Goal: Information Seeking & Learning: Find contact information

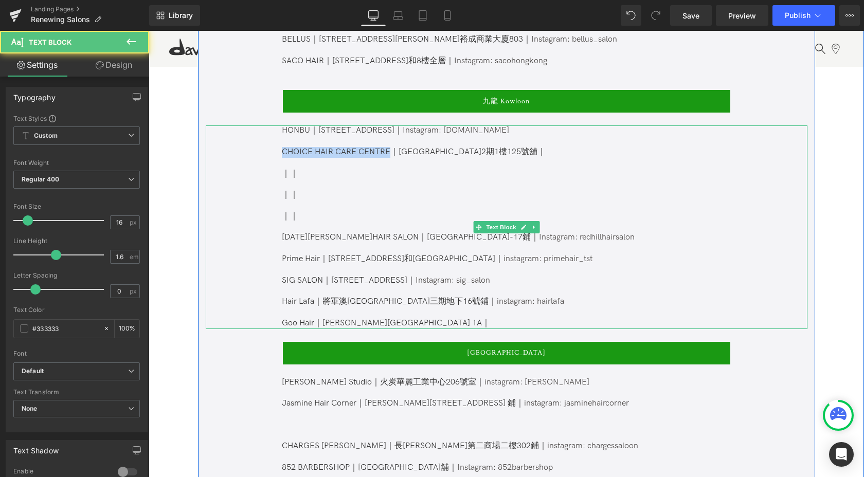
drag, startPoint x: 389, startPoint y: 139, endPoint x: 263, endPoint y: 137, distance: 126.0
click at [263, 137] on div "HONBU｜[STREET_ADDRESS]｜ Instagram: [DOMAIN_NAME] CHOICE HAIR CARE CENTRE｜[STREE…" at bounding box center [506, 226] width 601 height 203
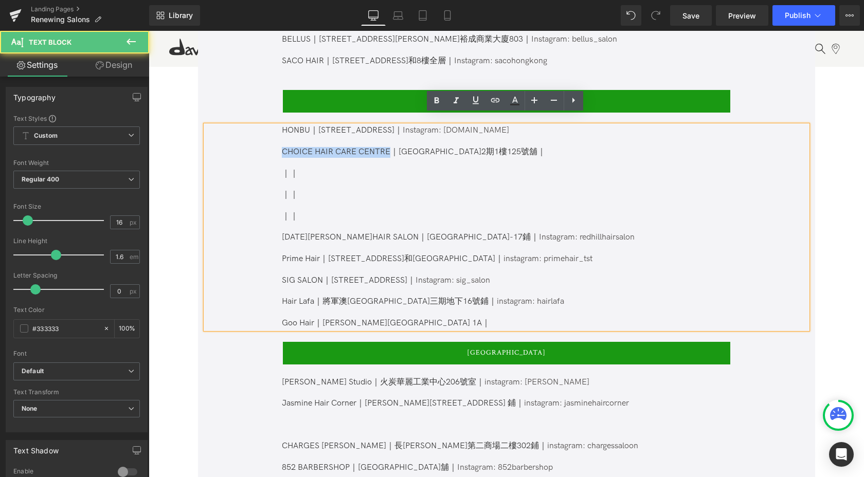
copy p "CHOICE HAIR CARE CENTRE"
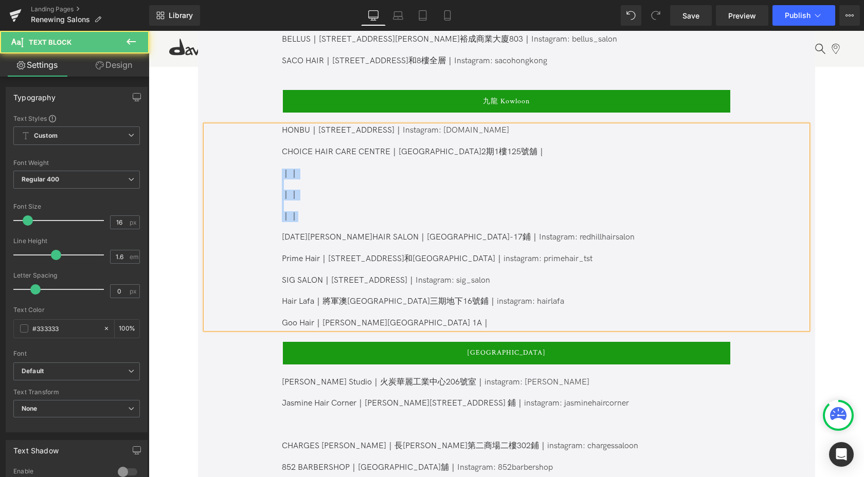
drag, startPoint x: 348, startPoint y: 204, endPoint x: 265, endPoint y: 159, distance: 94.1
click at [265, 159] on div "HONBU｜[STREET_ADDRESS]｜ Instagram: [DOMAIN_NAME] CHOICE HAIR CARE CENTRE｜[STREE…" at bounding box center [506, 226] width 601 height 203
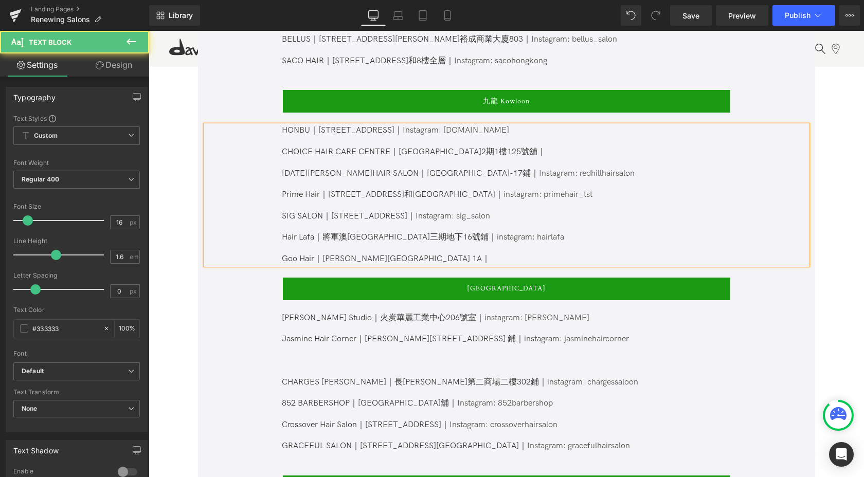
click at [583, 169] on p "[DATE][PERSON_NAME] HAIR SALON｜[GEOGRAPHIC_DATA]-17鋪｜ Instagram: redhillhairsal…" at bounding box center [506, 174] width 448 height 11
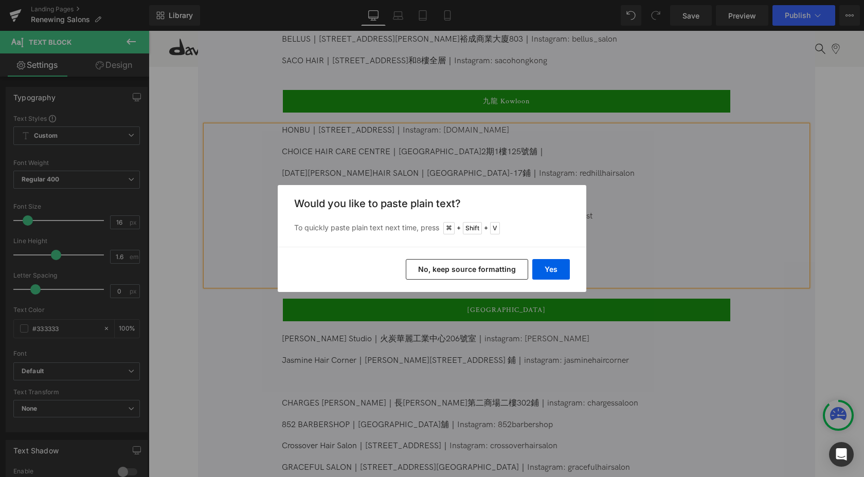
click at [551, 280] on div "Yes No, keep source formatting" at bounding box center [432, 269] width 308 height 45
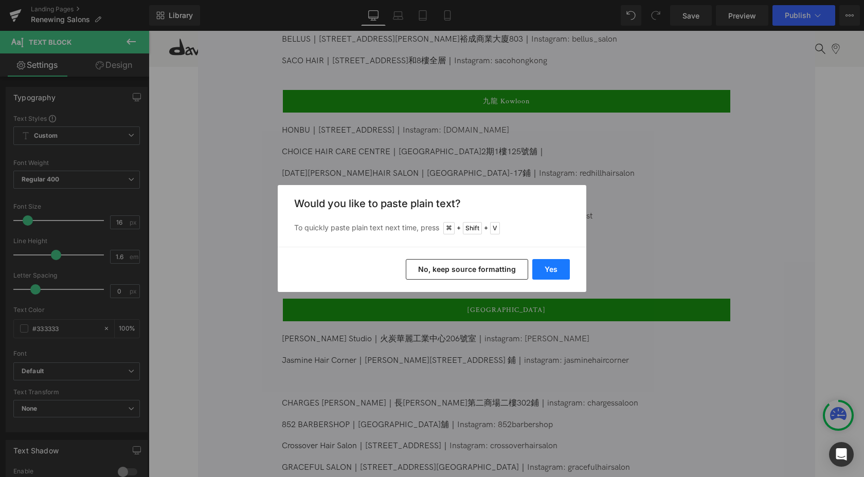
click at [551, 276] on button "Yes" at bounding box center [551, 269] width 38 height 21
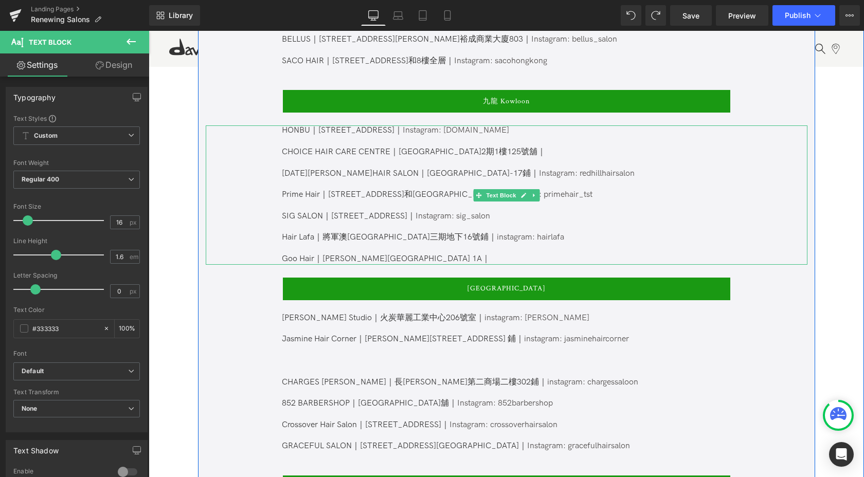
click at [587, 169] on p "[DATE][PERSON_NAME] HAIR SALON｜[GEOGRAPHIC_DATA]-17鋪｜ Instagram: redhillhairsal…" at bounding box center [506, 174] width 448 height 11
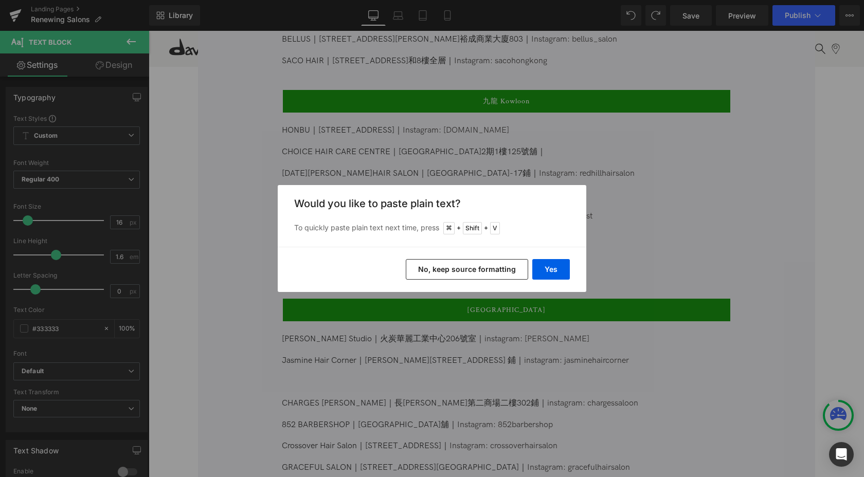
click at [455, 275] on button "No, keep source formatting" at bounding box center [467, 269] width 122 height 21
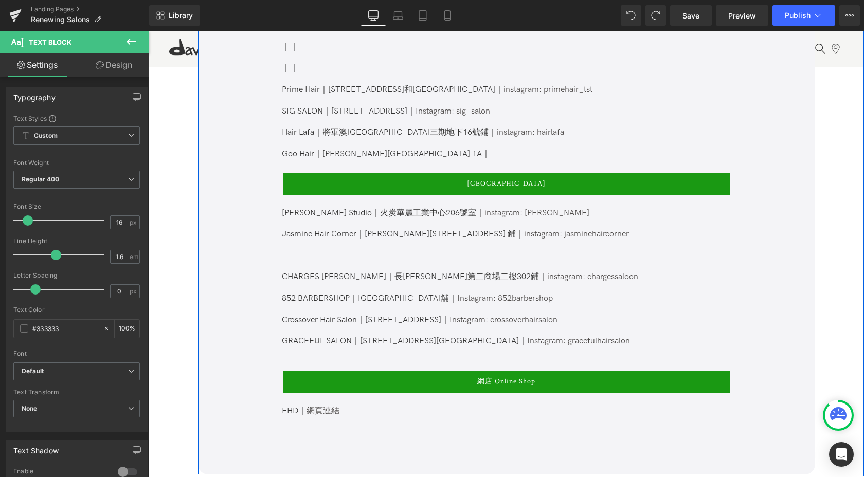
scroll to position [1121, 0]
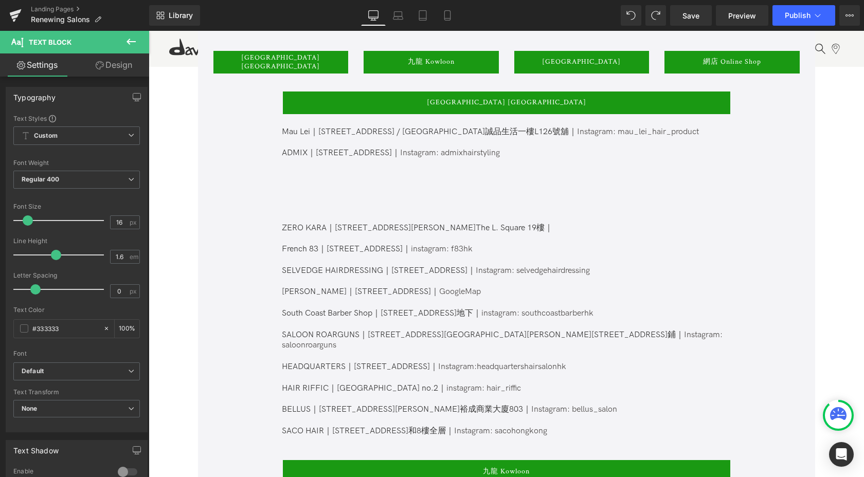
scroll to position [580, 0]
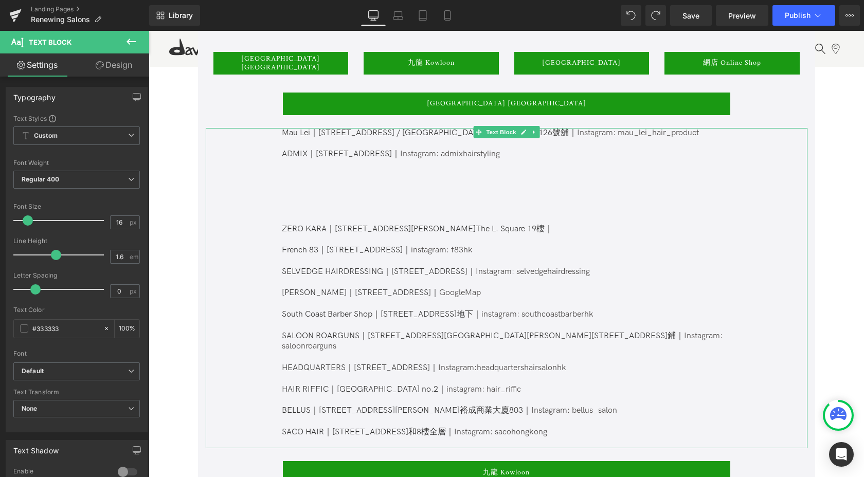
click at [366, 183] on p at bounding box center [506, 186] width 448 height 11
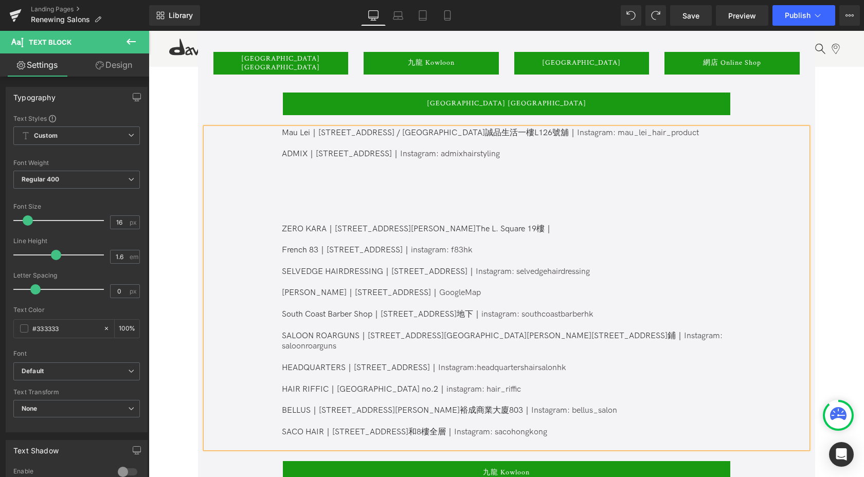
click at [357, 169] on p at bounding box center [506, 165] width 448 height 11
paste div
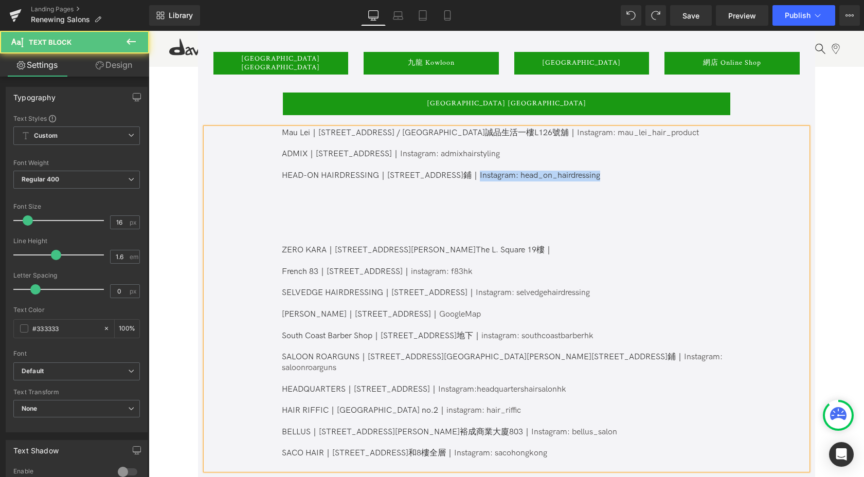
drag, startPoint x: 502, startPoint y: 177, endPoint x: 654, endPoint y: 175, distance: 152.7
click at [658, 177] on p "HEAD-ON HAIRDRESSING｜[STREET_ADDRESS]鋪｜Instagram: head_on_hairdressing" at bounding box center [506, 176] width 448 height 11
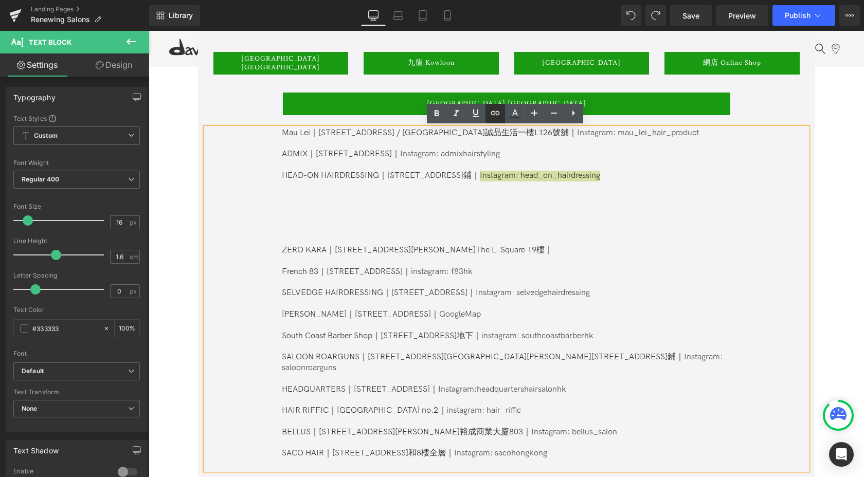
click at [494, 114] on icon at bounding box center [495, 113] width 12 height 12
click at [525, 198] on input "text" at bounding box center [525, 198] width 158 height 26
paste input "[URL][DOMAIN_NAME]"
type input "[URL][DOMAIN_NAME]"
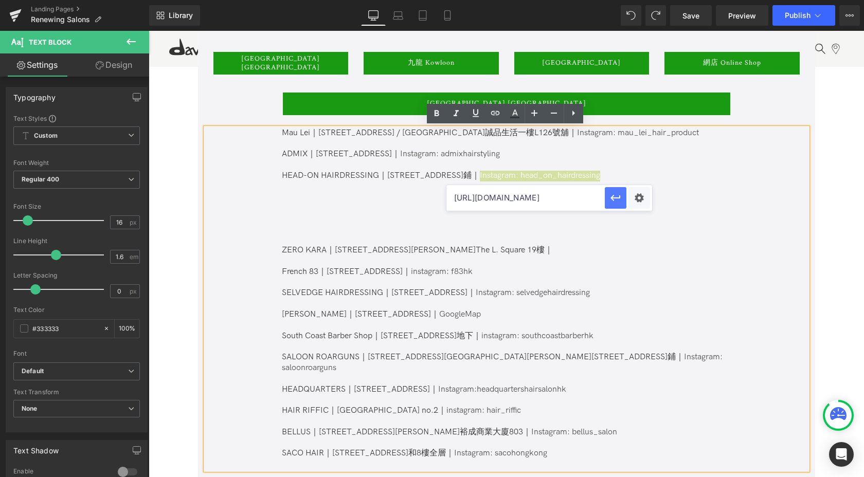
click at [612, 200] on icon "button" at bounding box center [615, 198] width 12 height 12
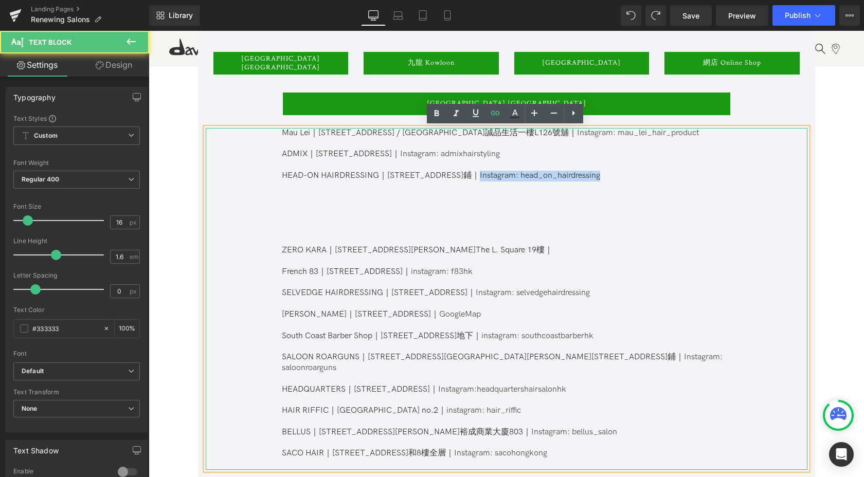
click at [454, 202] on p at bounding box center [506, 197] width 448 height 11
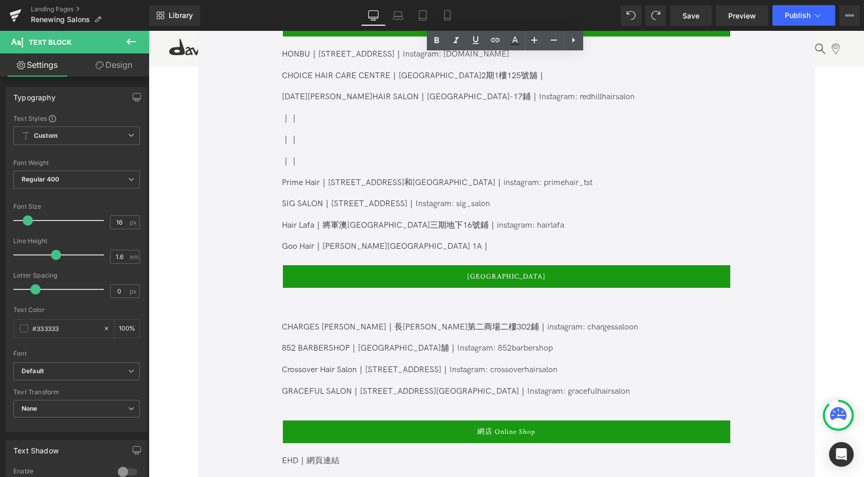
scroll to position [1031, 0]
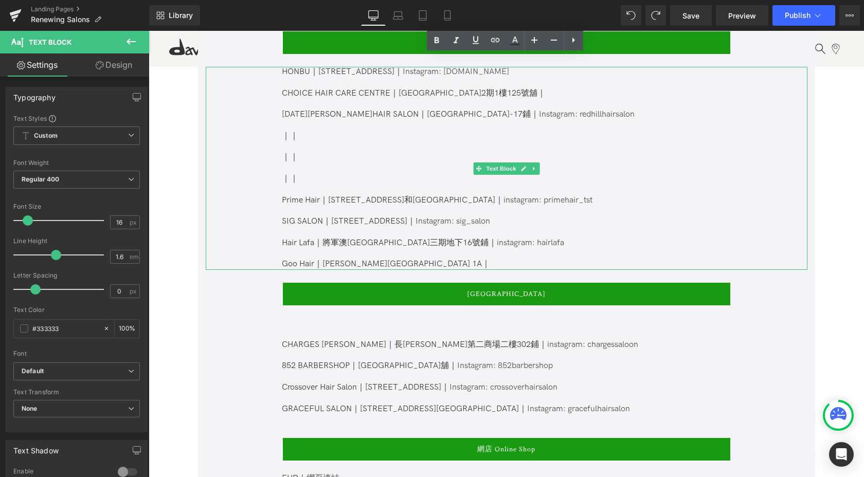
click at [279, 184] on div "HONBU｜[STREET_ADDRESS]｜ Instagram: [DOMAIN_NAME] CHOICE HAIR CARE CENTRE｜[STREE…" at bounding box center [506, 168] width 601 height 203
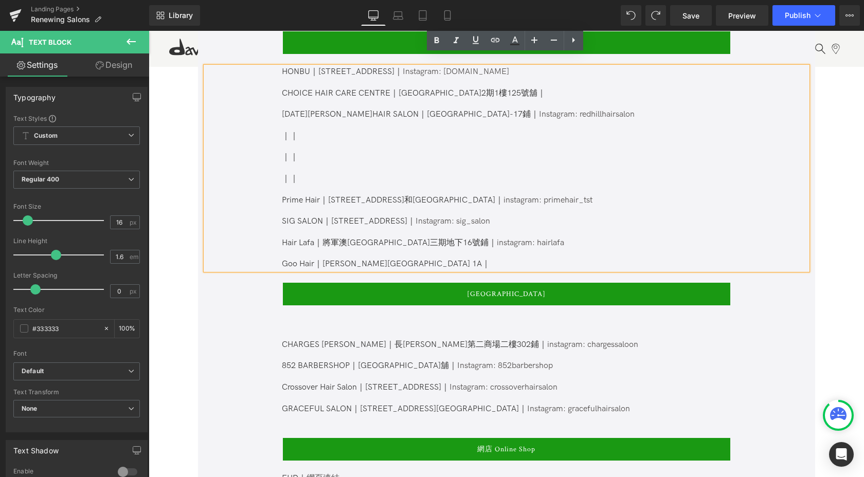
click at [566, 195] on p "Prime Hair｜[STREET_ADDRESS]和[GEOGRAPHIC_DATA]｜ instagram: primehair_tst" at bounding box center [506, 200] width 448 height 11
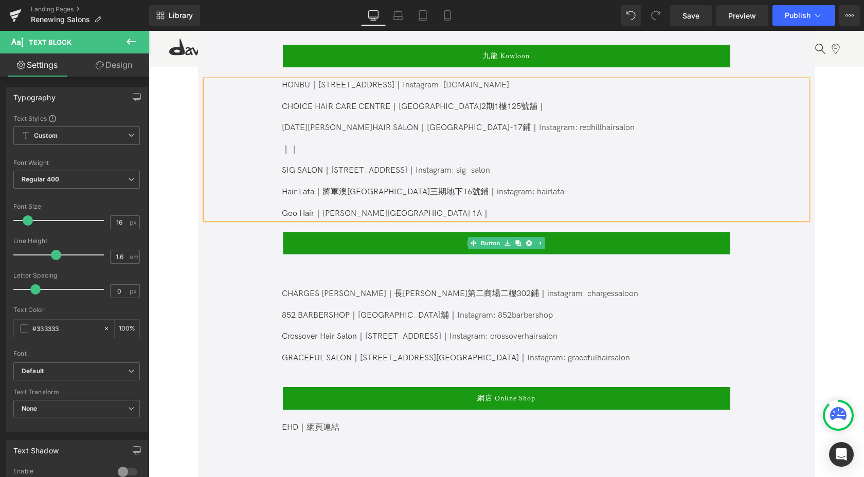
scroll to position [1016, 0]
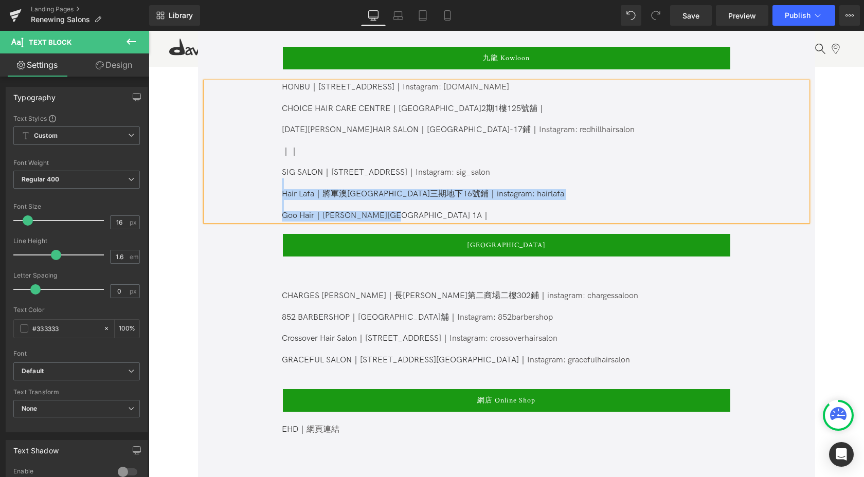
drag, startPoint x: 501, startPoint y: 205, endPoint x: 264, endPoint y: 177, distance: 238.6
click at [264, 177] on div "HONBU｜[STREET_ADDRESS]｜ Instagram: [DOMAIN_NAME] CHOICE HAIR CARE CENTRE｜[STREE…" at bounding box center [506, 151] width 601 height 139
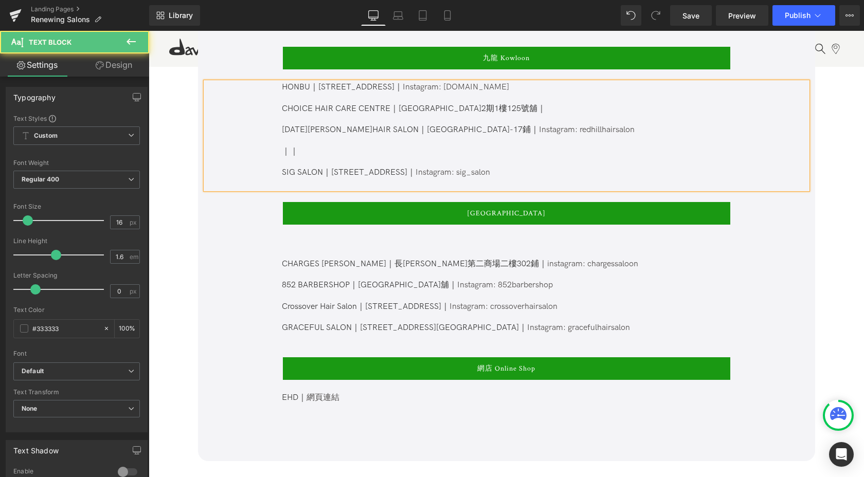
click at [318, 147] on p "｜｜" at bounding box center [506, 152] width 448 height 11
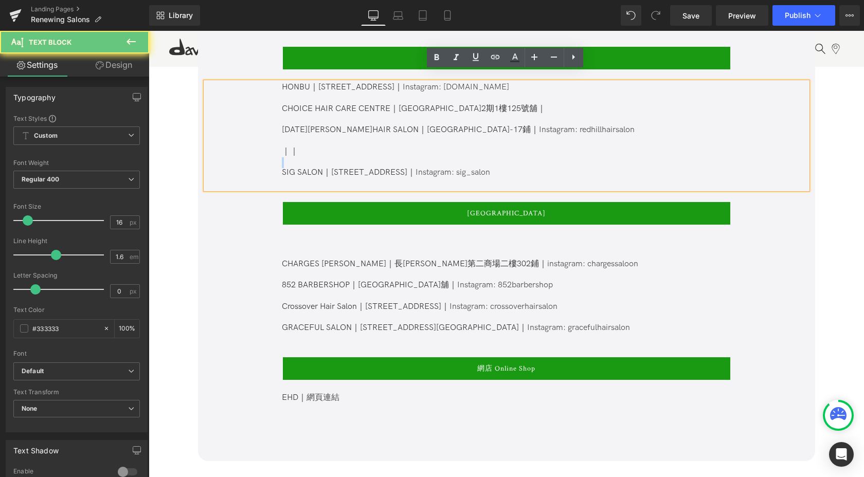
click at [318, 147] on p "｜｜" at bounding box center [506, 152] width 448 height 11
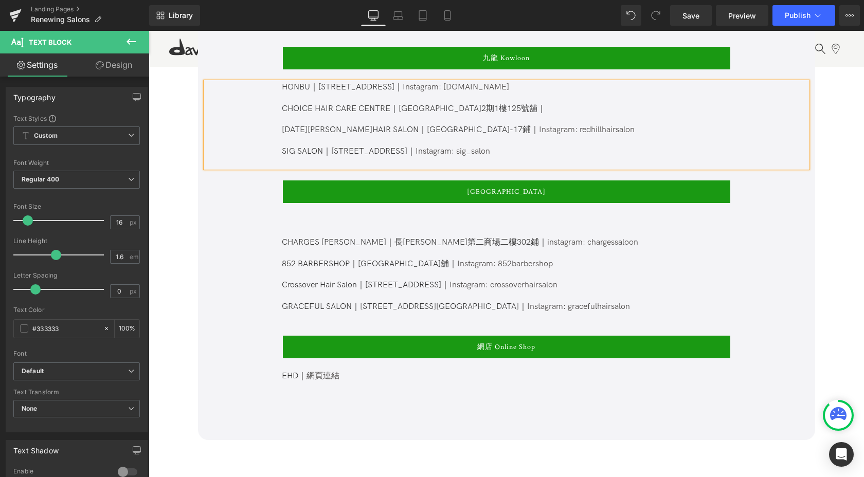
scroll to position [1017, 0]
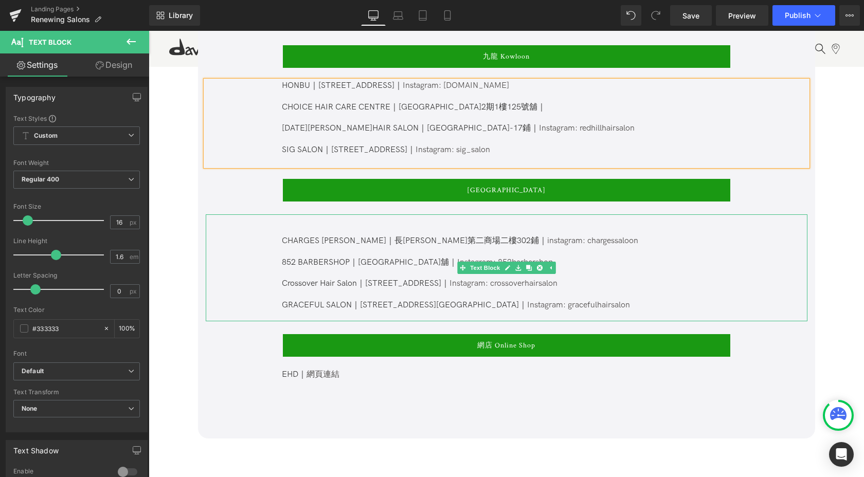
click at [355, 225] on p at bounding box center [506, 230] width 448 height 11
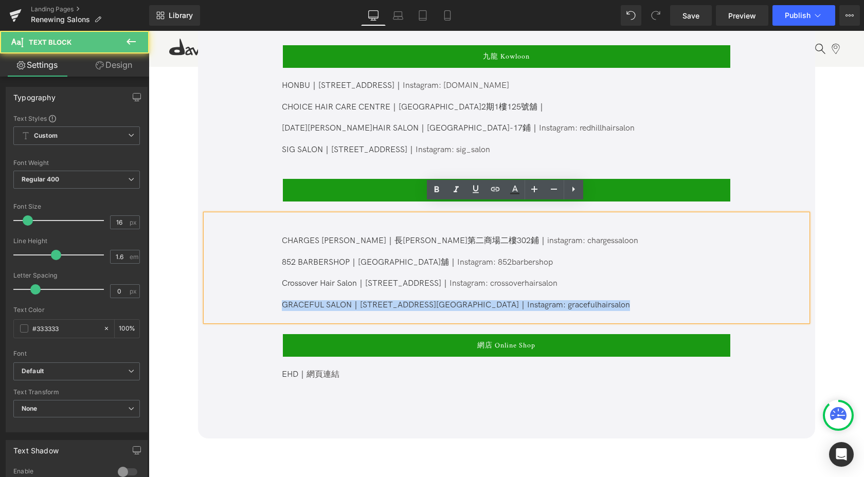
drag, startPoint x: 581, startPoint y: 297, endPoint x: 260, endPoint y: 293, distance: 321.3
click at [260, 293] on div "CHARGES [PERSON_NAME]｜長[PERSON_NAME]第二商場二樓302鋪｜ instagram: chargessaloon 852 BA…" at bounding box center [506, 267] width 601 height 107
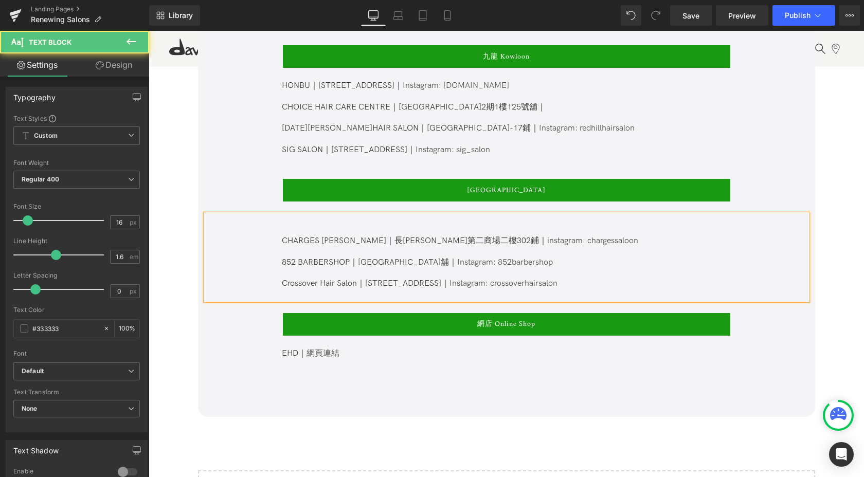
click at [282, 236] on p "CHARGES [PERSON_NAME]｜長[PERSON_NAME]第二商場二樓302鋪｜ instagram: chargessaloon" at bounding box center [506, 241] width 448 height 11
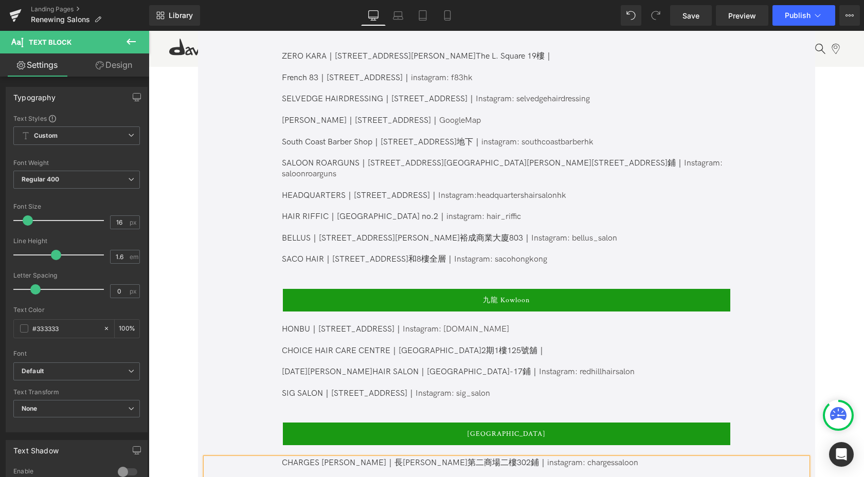
scroll to position [764, 0]
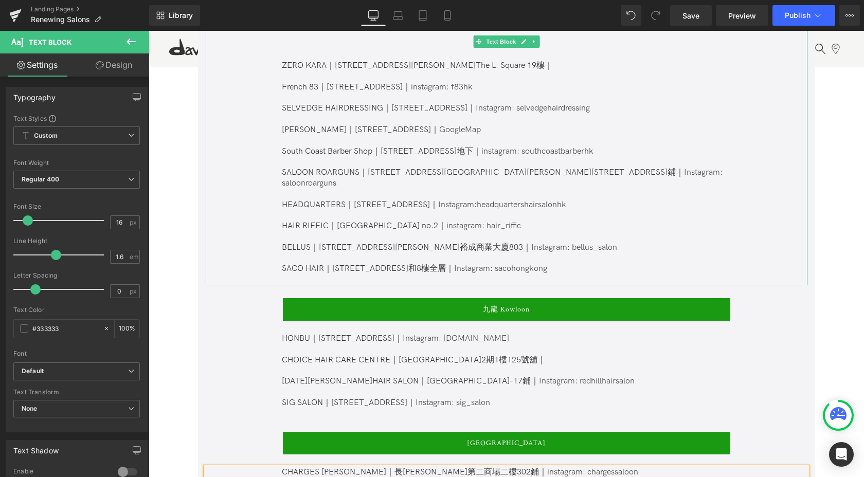
click at [286, 225] on div "Mau Lei｜[STREET_ADDRESS] / [GEOGRAPHIC_DATA]誠品生活一樓L126號舖｜ Instagram: mau_lei_ha…" at bounding box center [506, 114] width 601 height 342
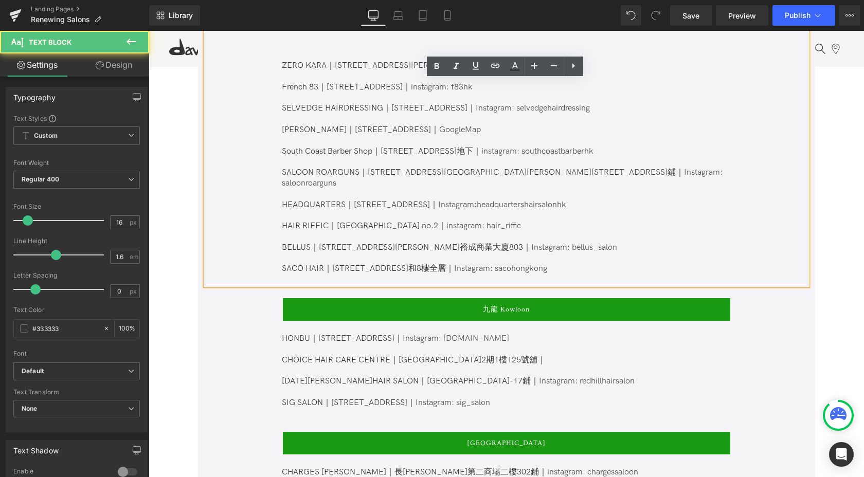
click at [570, 243] on p "BELLUS｜[STREET_ADDRESS][PERSON_NAME]｜ Instagram: bellus_salon" at bounding box center [506, 248] width 448 height 11
drag, startPoint x: 588, startPoint y: 239, endPoint x: 257, endPoint y: 214, distance: 332.5
click at [257, 214] on div "Mau Lei｜[STREET_ADDRESS] / [GEOGRAPHIC_DATA]誠品生活一樓L126號舖｜ Instagram: mau_lei_ha…" at bounding box center [506, 114] width 601 height 342
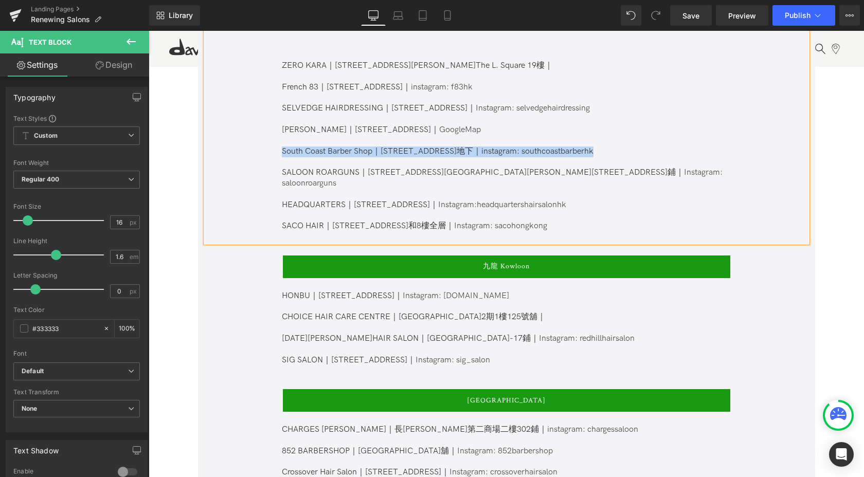
drag, startPoint x: 598, startPoint y: 150, endPoint x: 250, endPoint y: 150, distance: 348.5
click at [250, 150] on div "Mau Lei｜[STREET_ADDRESS] / [GEOGRAPHIC_DATA]誠品生活一樓L126號舖｜ Instagram: mau_lei_ha…" at bounding box center [506, 92] width 601 height 299
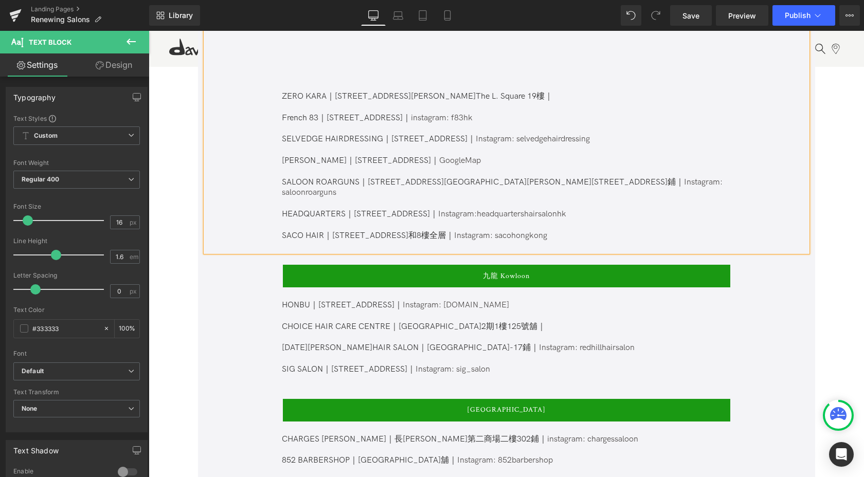
scroll to position [720, 0]
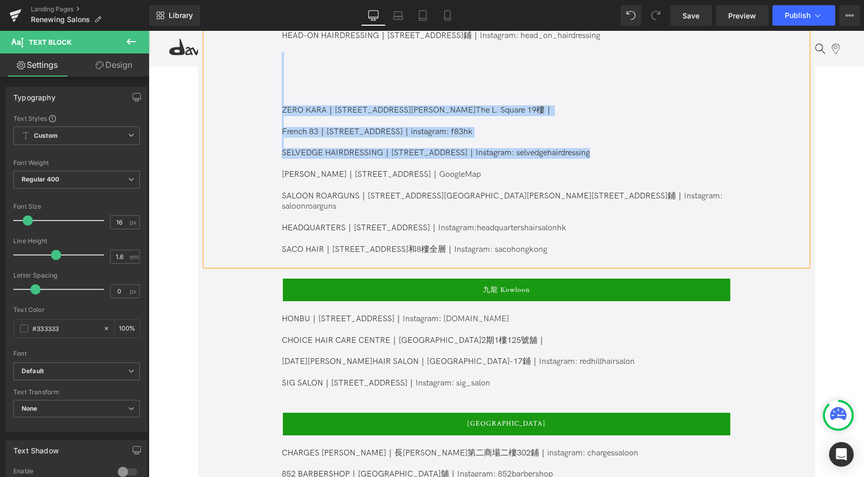
drag, startPoint x: 598, startPoint y: 154, endPoint x: 239, endPoint y: 52, distance: 373.0
click at [239, 52] on div "Mau Lei｜[STREET_ADDRESS] / [GEOGRAPHIC_DATA]誠品生活一樓L126號舖｜ Instagram: mau_lei_ha…" at bounding box center [506, 127] width 601 height 278
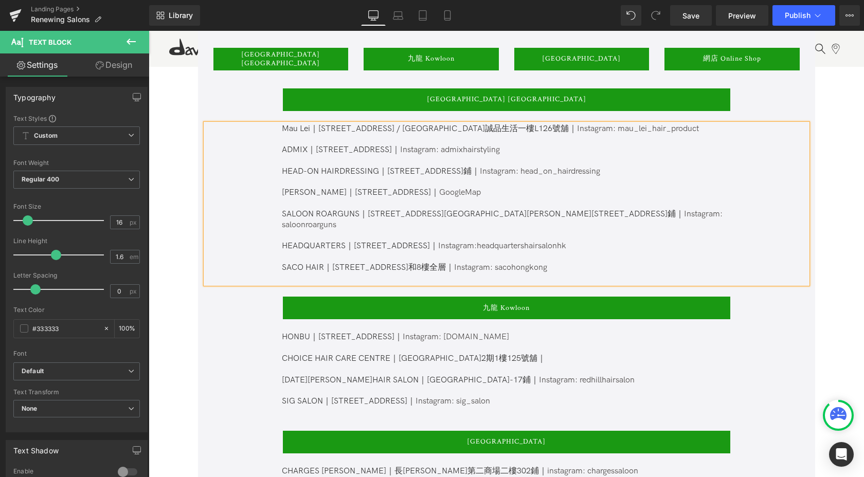
scroll to position [563, 0]
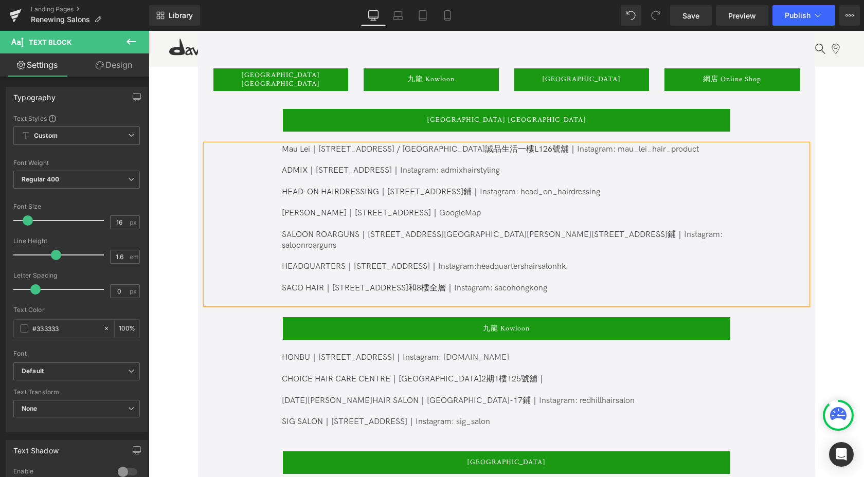
click at [623, 283] on p "SACO HAIR｜[STREET_ADDRESS]和8樓全層｜ Instagram: sacohongkong" at bounding box center [506, 288] width 448 height 11
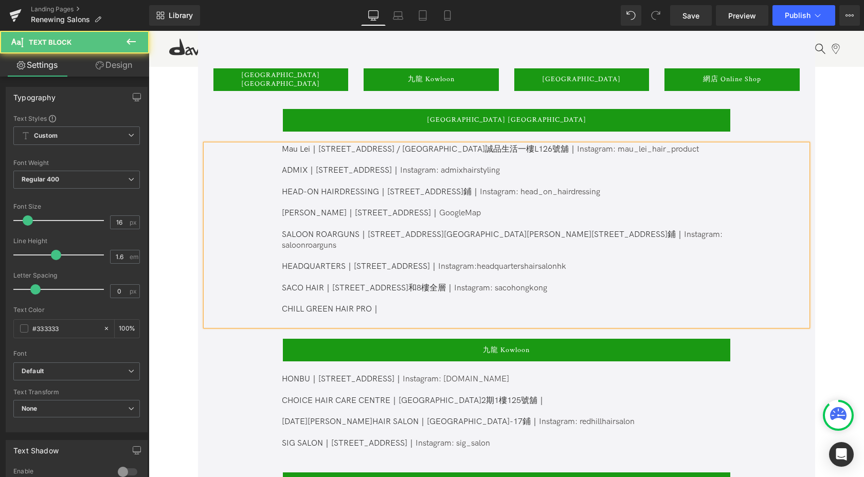
click at [345, 283] on p "SACO HAIR｜[STREET_ADDRESS]和8樓全層｜ Instagram: sacohongkong" at bounding box center [506, 288] width 448 height 11
copy p "銅鑼灣"
click at [403, 304] on p "CHILL GREEN HAIR PRO｜" at bounding box center [506, 309] width 448 height 11
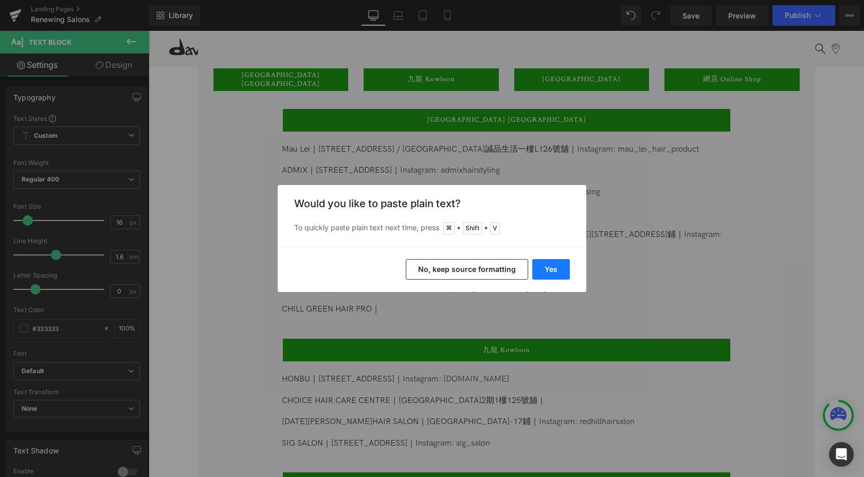
click at [545, 270] on button "Yes" at bounding box center [551, 269] width 38 height 21
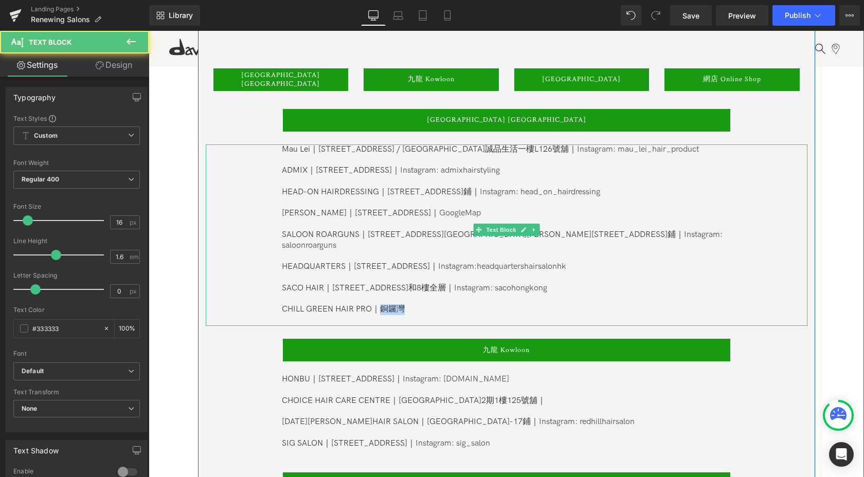
drag, startPoint x: 377, startPoint y: 299, endPoint x: 425, endPoint y: 299, distance: 47.3
click at [425, 304] on p "CHILL GREEN HAIR PRO｜銅鑼灣" at bounding box center [506, 309] width 448 height 11
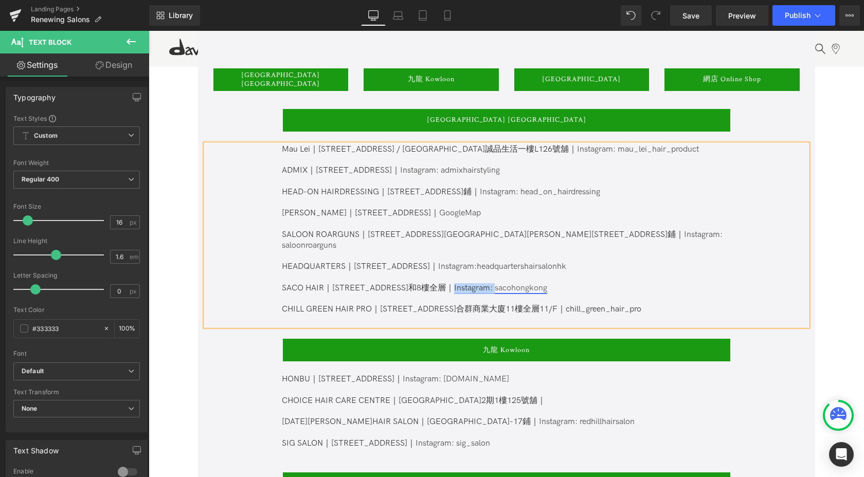
drag, startPoint x: 522, startPoint y: 281, endPoint x: 481, endPoint y: 280, distance: 41.1
click at [481, 283] on link "Instagram: sacohongkong" at bounding box center [500, 288] width 93 height 10
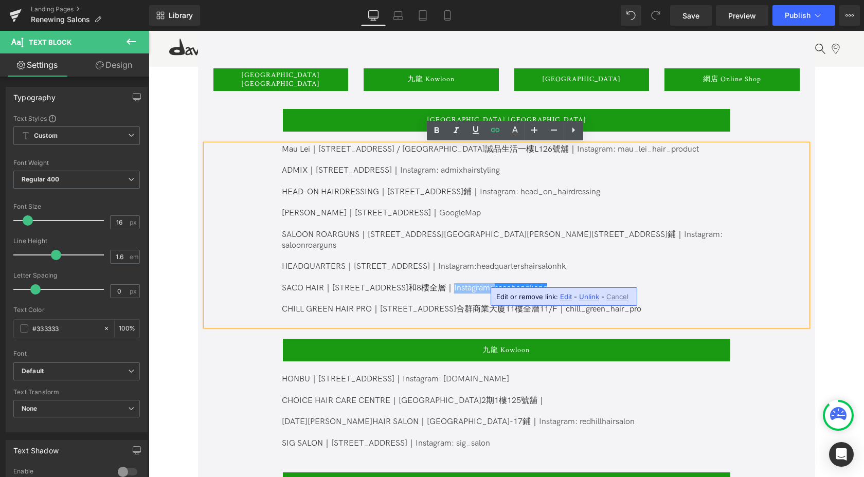
copy link "Instagram:"
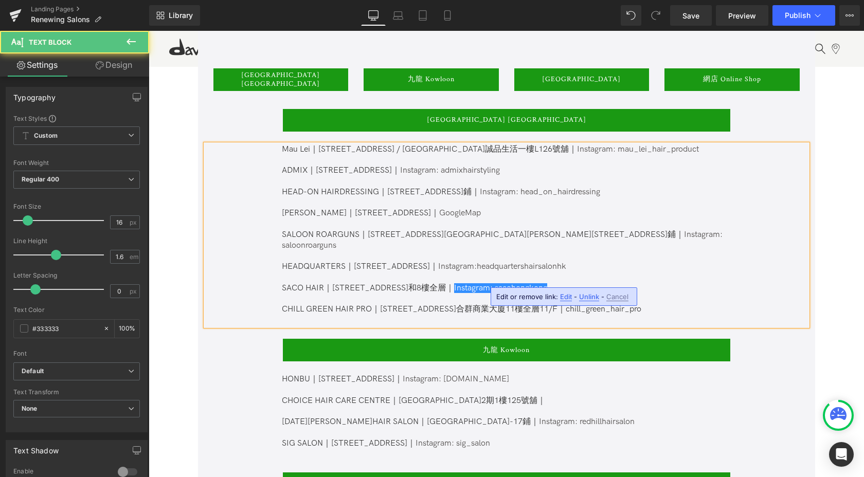
click at [659, 304] on p "CHILL GREEN HAIR PRO｜[STREET_ADDRESS]合群商業大廈11樓全層11/F｜chill_green_hair_pro" at bounding box center [506, 309] width 448 height 11
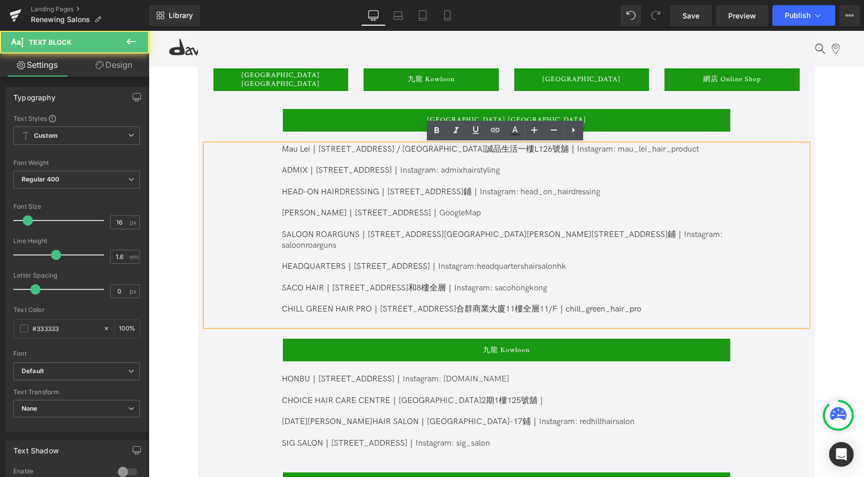
click at [591, 304] on p "CHILL GREEN HAIR PRO｜[STREET_ADDRESS]合群商業大廈11樓全層11/F｜chill_green_hair_pro" at bounding box center [506, 309] width 448 height 11
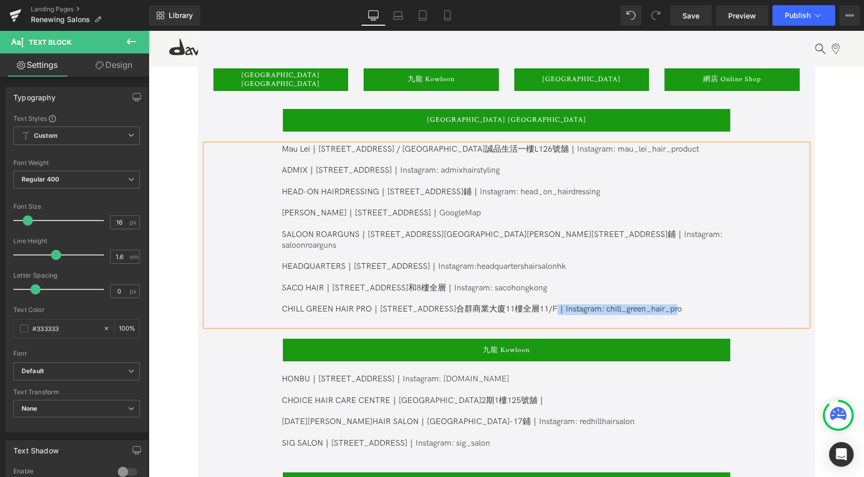
drag, startPoint x: 712, startPoint y: 297, endPoint x: 589, endPoint y: 303, distance: 123.0
click at [589, 304] on p "CHILL GREEN HAIR PRO｜[STREET_ADDRESS]合群商業大廈11樓全層11/F｜Instagram: chill_green_hai…" at bounding box center [506, 309] width 448 height 11
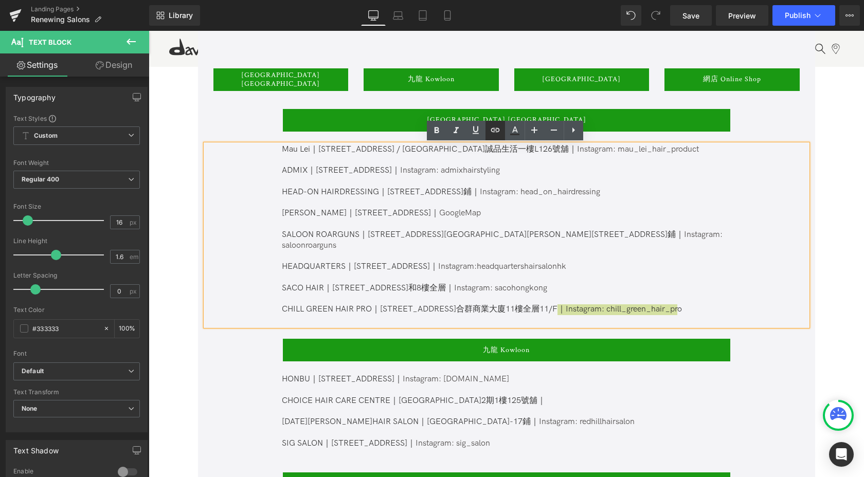
click at [495, 130] on icon at bounding box center [495, 130] width 12 height 12
click at [572, 321] on input "text" at bounding box center [525, 321] width 158 height 26
paste input "[URL][DOMAIN_NAME]"
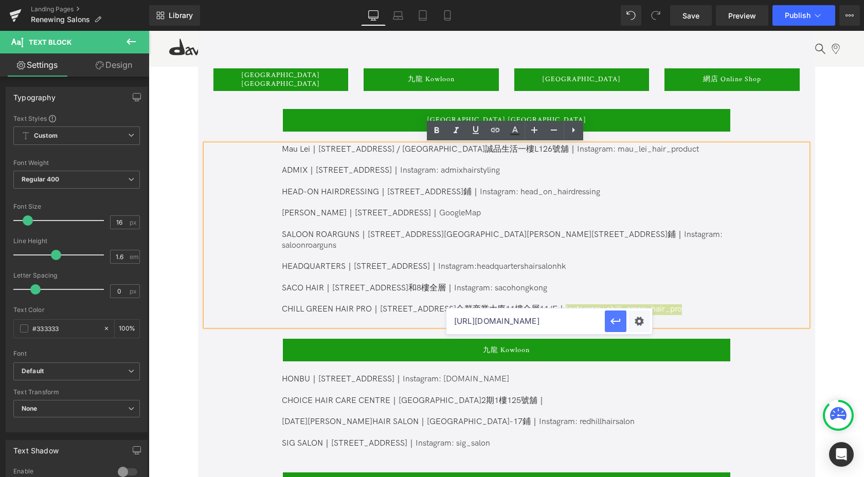
scroll to position [0, 43]
type input "[URL][DOMAIN_NAME]"
click at [615, 320] on icon "button" at bounding box center [615, 321] width 12 height 12
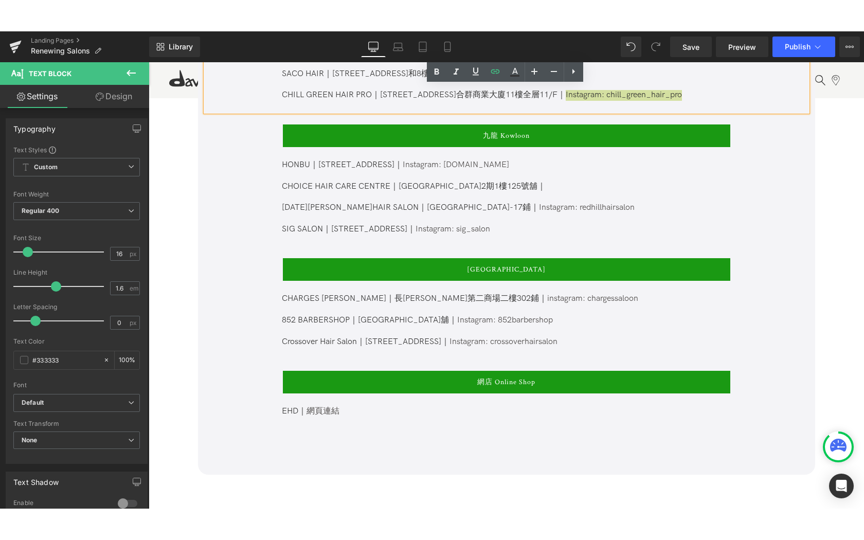
scroll to position [813, 0]
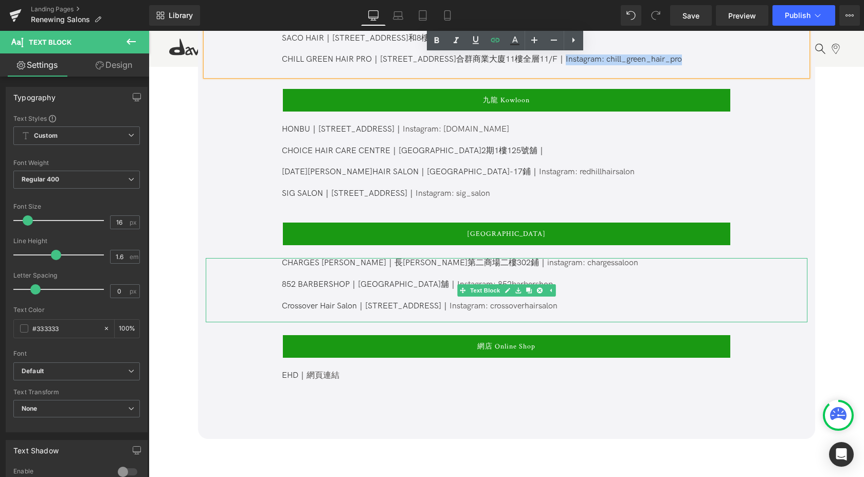
click at [582, 301] on p "Crossover Hair Salon｜[STREET_ADDRESS]｜ Instagram: crossoverhairsalon" at bounding box center [506, 306] width 448 height 11
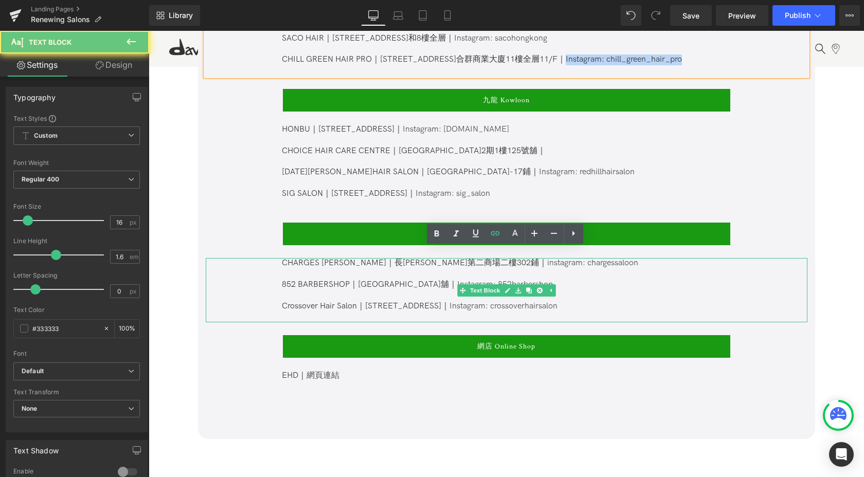
click at [549, 301] on p "Crossover Hair Salon｜[STREET_ADDRESS]｜ Instagram: crossoverhairsalon" at bounding box center [506, 306] width 448 height 11
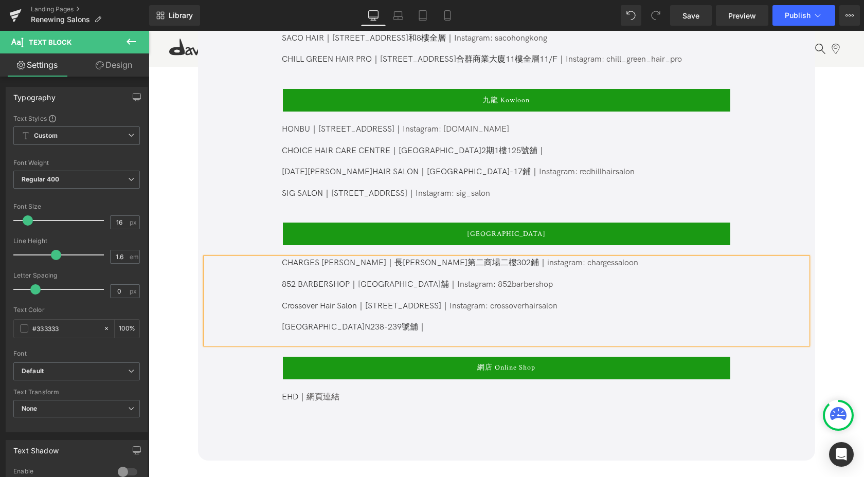
click at [282, 322] on p "[GEOGRAPHIC_DATA]N238-239號舖｜" at bounding box center [506, 327] width 448 height 11
click at [479, 322] on p "｜[GEOGRAPHIC_DATA]N238-239號舖｜" at bounding box center [506, 327] width 448 height 11
drag, startPoint x: 473, startPoint y: 297, endPoint x: 430, endPoint y: 296, distance: 43.2
click at [430, 301] on p "Crossover Hair Salon｜[STREET_ADDRESS]｜ Instagram: crossoverhairsalon" at bounding box center [506, 312] width 448 height 22
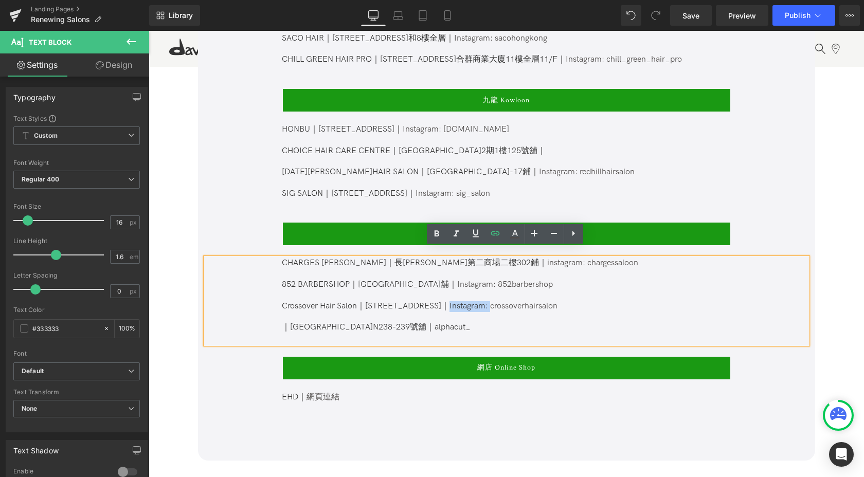
copy link "Instagram:"
click at [440, 322] on p "｜[GEOGRAPHIC_DATA]N238-239號舖｜alphacut_" at bounding box center [506, 327] width 448 height 11
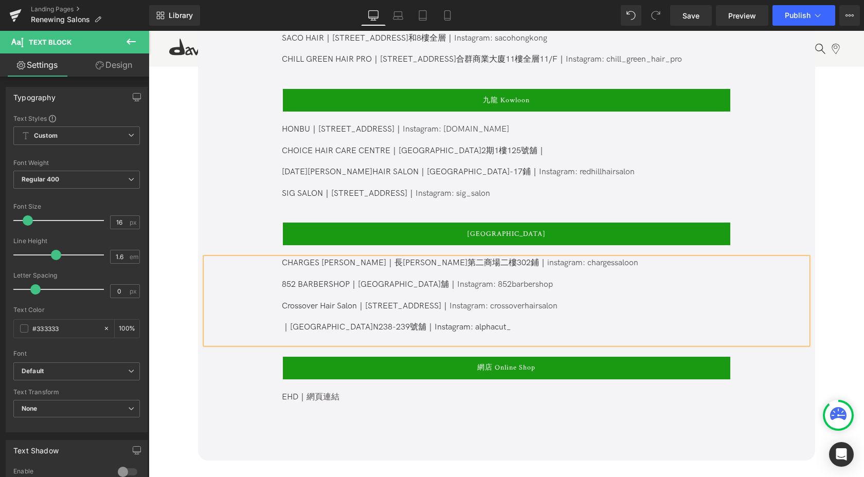
click at [283, 322] on p "｜[GEOGRAPHIC_DATA]N238-239號舖｜Instagram: alphacut_" at bounding box center [506, 327] width 448 height 11
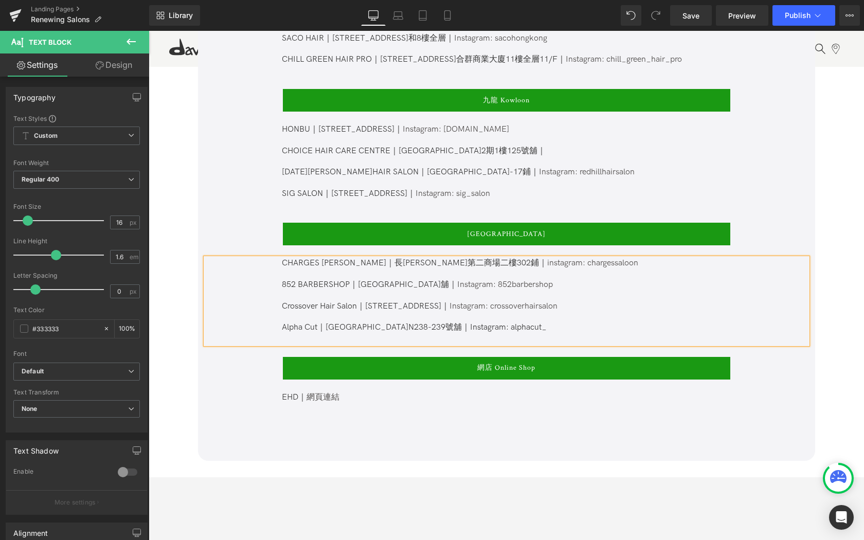
scroll to position [805, 0]
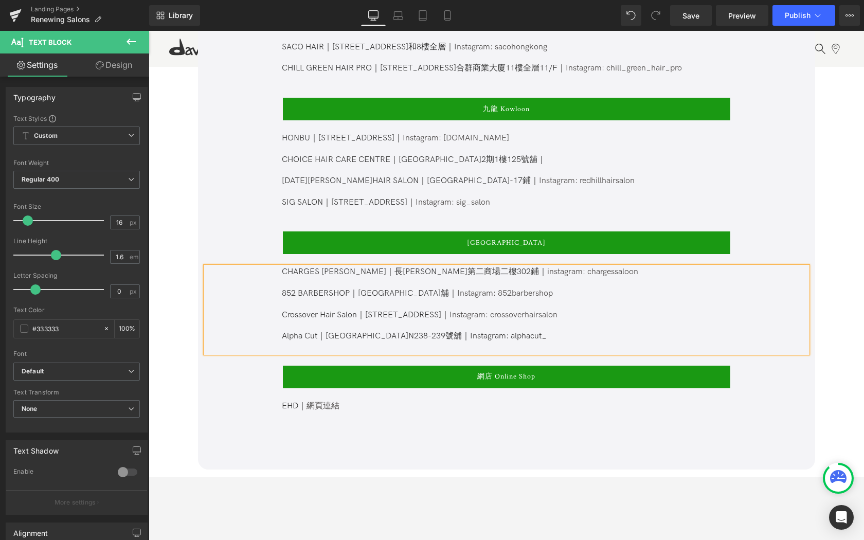
click at [595, 331] on p "Alpha Cut｜[GEOGRAPHIC_DATA]N238-239號舖｜Instagram: alphacut_" at bounding box center [506, 336] width 448 height 11
